Goal: Find specific page/section: Find specific page/section

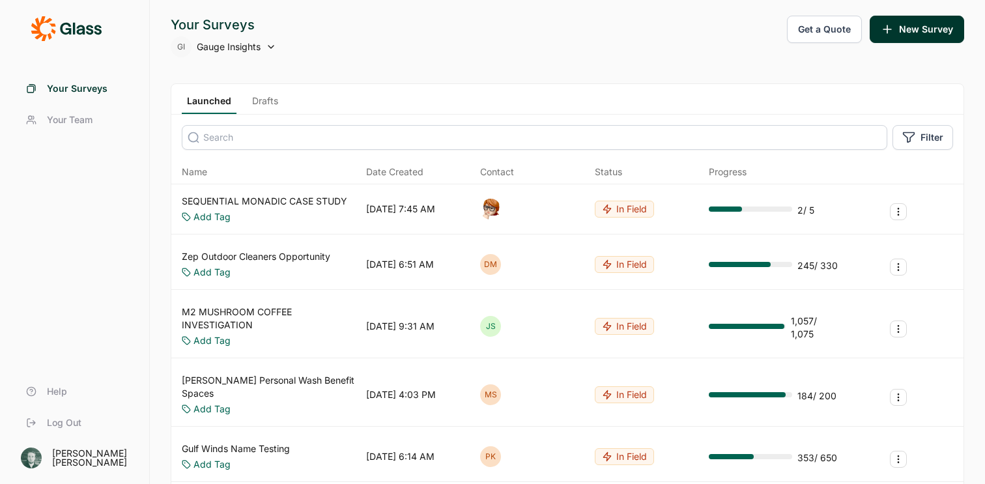
click at [271, 104] on link "Drafts" at bounding box center [265, 104] width 36 height 20
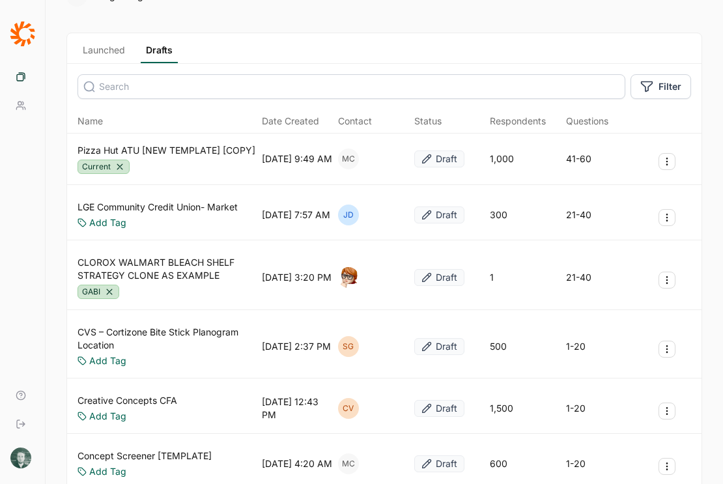
scroll to position [51, 0]
click at [154, 404] on link "Creative Concepts CFA" at bounding box center [128, 399] width 100 height 13
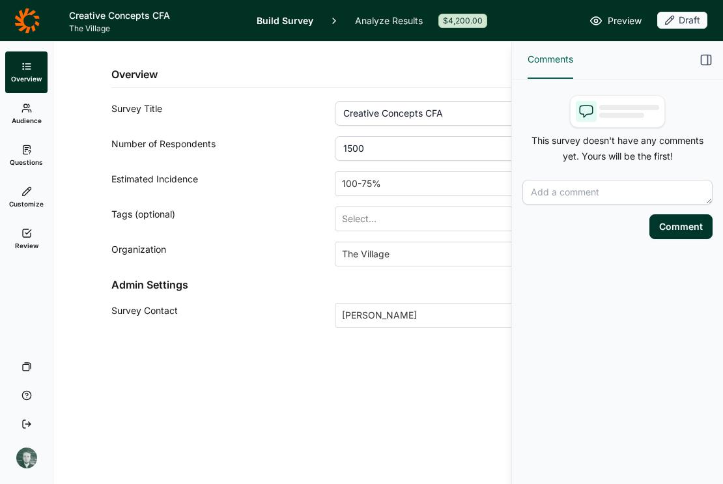
click at [36, 158] on span "Questions" at bounding box center [26, 162] width 33 height 9
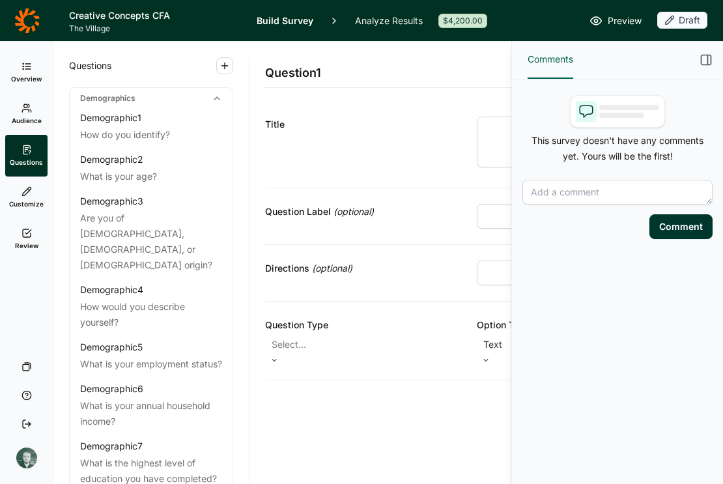
scroll to position [384, 0]
